Goal: Task Accomplishment & Management: Manage account settings

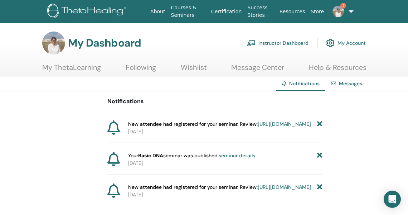
click at [258, 127] on link "https://member.thetahealing.com/instructor/seminar/373244/attendees" at bounding box center [284, 124] width 53 height 6
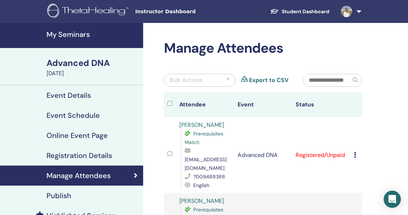
click at [355, 155] on icon at bounding box center [355, 155] width 2 height 6
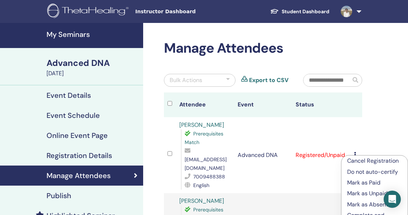
click at [364, 182] on p "Mark as Paid" at bounding box center [374, 182] width 55 height 9
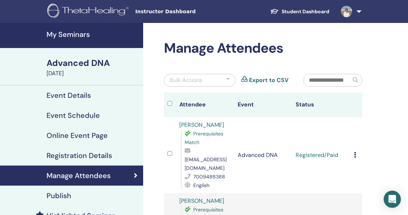
click at [296, 165] on td "Registered/Paid" at bounding box center [321, 155] width 58 height 76
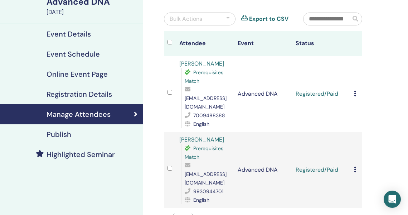
scroll to position [62, 0]
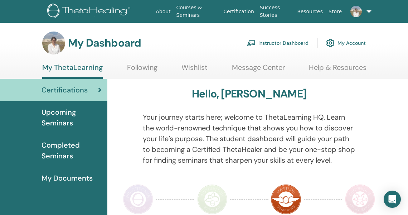
click at [268, 43] on link "Instructor Dashboard" at bounding box center [278, 43] width 62 height 16
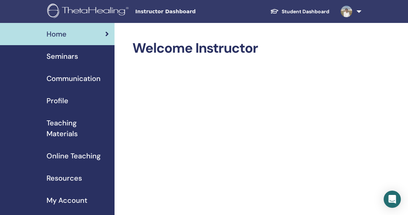
click at [68, 57] on span "Seminars" at bounding box center [62, 56] width 31 height 11
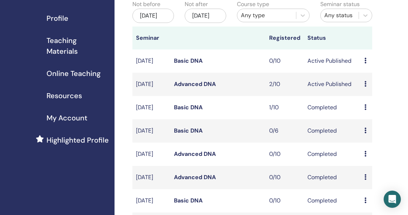
scroll to position [83, 0]
click at [83, 75] on span "Online Teaching" at bounding box center [74, 73] width 54 height 11
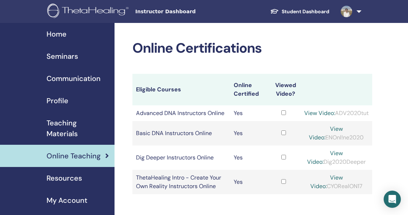
click at [67, 53] on span "Seminars" at bounding box center [62, 56] width 31 height 11
click at [357, 14] on link at bounding box center [349, 11] width 29 height 23
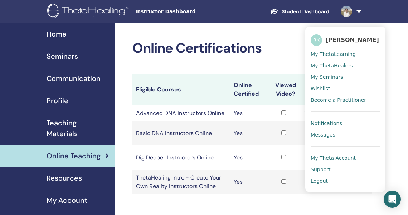
click at [326, 54] on span "My ThetaLearning" at bounding box center [333, 54] width 45 height 6
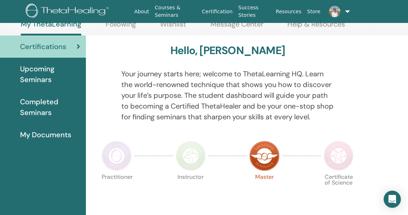
scroll to position [45, 21]
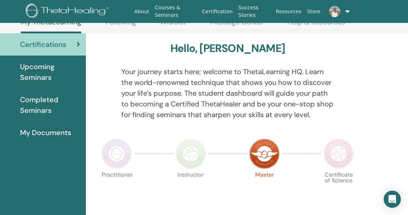
click at [183, 161] on img at bounding box center [191, 153] width 30 height 30
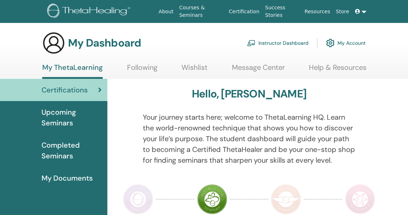
click at [215, 13] on link "Courses & Seminars" at bounding box center [201, 11] width 50 height 21
